Goal: Browse casually

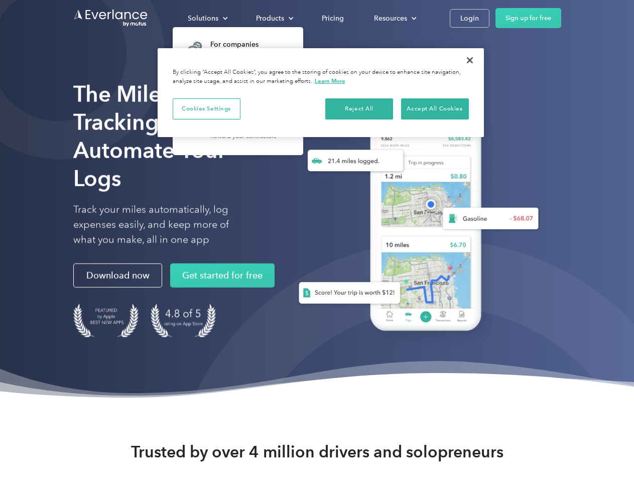
click at [207, 18] on div "Solutions" at bounding box center [203, 18] width 31 height 13
click at [274, 18] on div "Products" at bounding box center [270, 18] width 28 height 13
click at [394, 18] on div "Resources" at bounding box center [390, 18] width 33 height 13
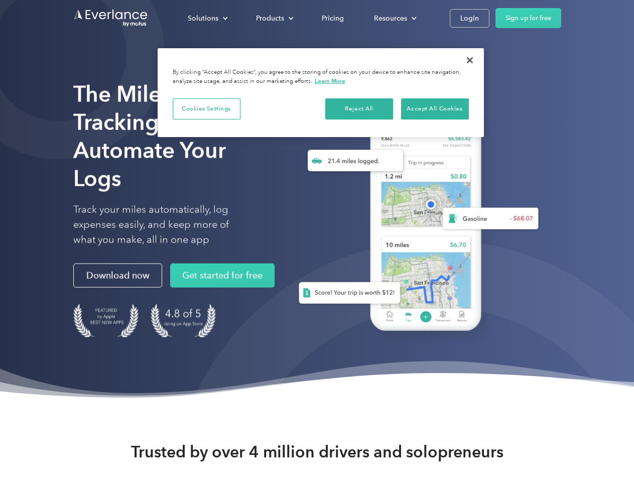
click at [206, 108] on button "Cookies Settings" at bounding box center [207, 108] width 68 height 21
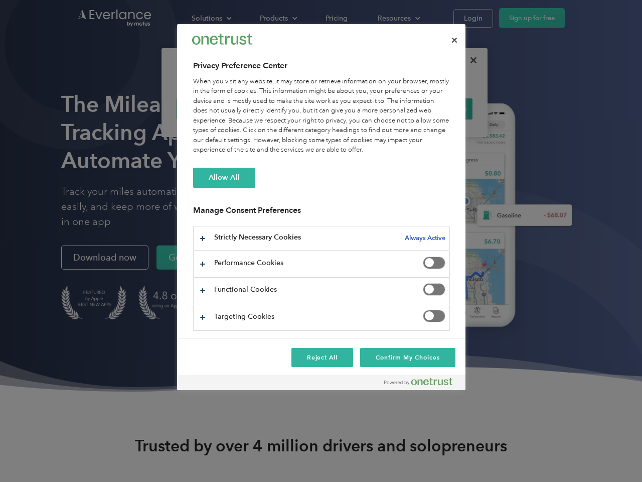
click at [359, 108] on div "When you visit any website, it may store or retrieve information on your browse…" at bounding box center [321, 116] width 257 height 78
click at [435, 108] on div "When you visit any website, it may store or retrieve information on your browse…" at bounding box center [321, 116] width 257 height 78
click at [470, 60] on div at bounding box center [321, 241] width 642 height 482
